Goal: Information Seeking & Learning: Learn about a topic

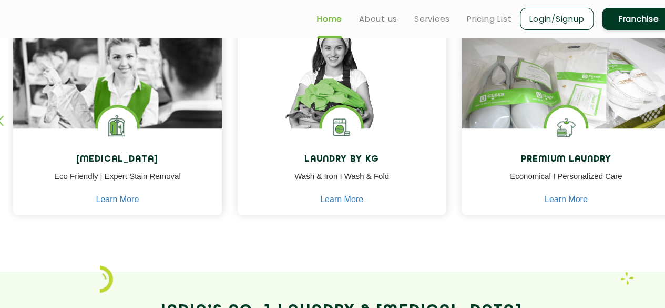
scroll to position [464, 0]
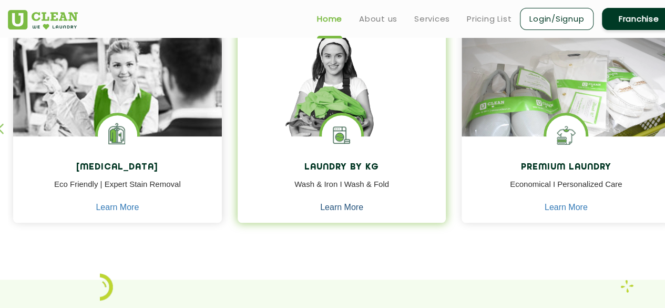
click at [338, 206] on link "Learn More" at bounding box center [341, 206] width 43 height 9
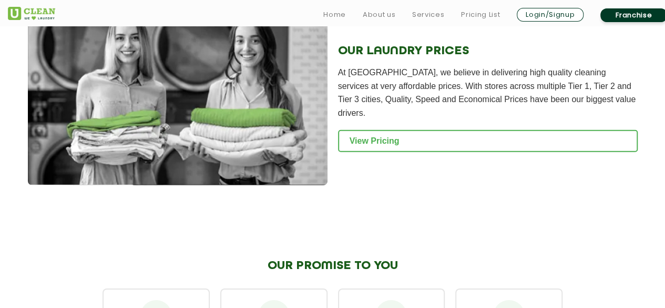
scroll to position [1525, 0]
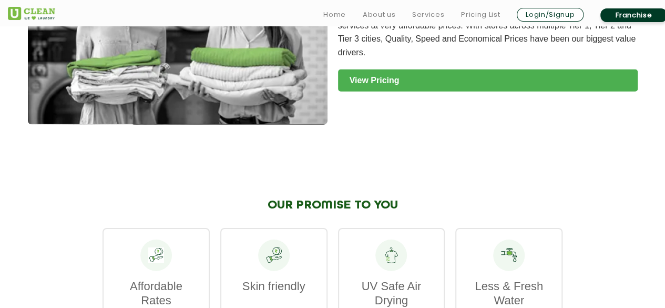
click at [502, 78] on link "View Pricing" at bounding box center [488, 80] width 300 height 22
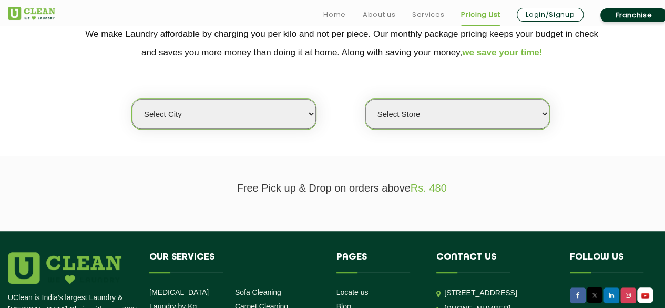
scroll to position [230, 0]
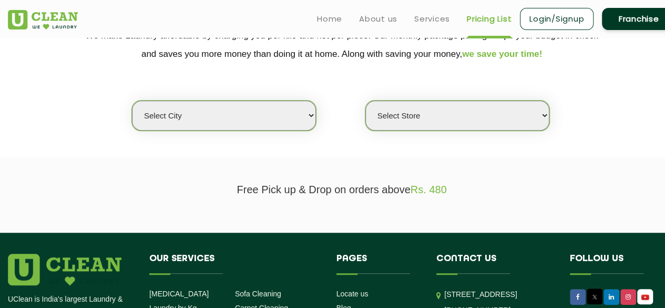
click at [310, 111] on select "Select city Aalo Agartala Agra Ahmedabad Akola Aligarh Alwar - UClean Select Am…" at bounding box center [224, 115] width 184 height 30
